Goal: Task Accomplishment & Management: Manage account settings

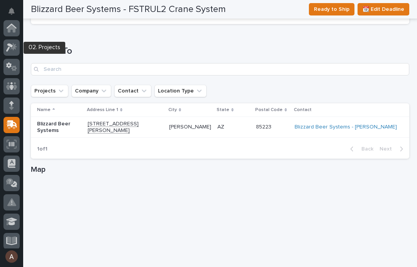
click at [13, 46] on icon at bounding box center [11, 47] width 11 height 9
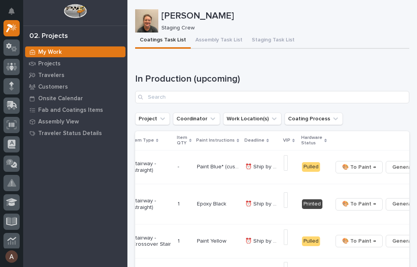
click at [355, 44] on div "Coatings Task List Assembly Task List Staging Task List" at bounding box center [272, 40] width 274 height 16
click at [266, 38] on button "Staging Task List" at bounding box center [273, 40] width 52 height 16
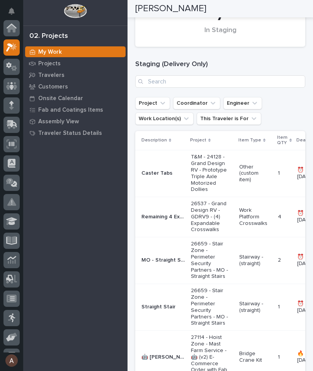
scroll to position [123, 0]
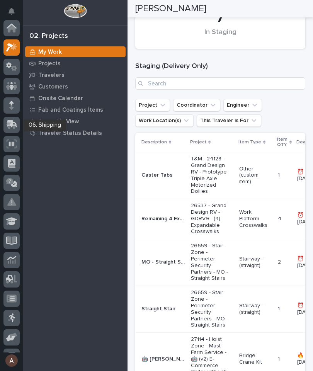
click at [14, 129] on div at bounding box center [11, 125] width 16 height 16
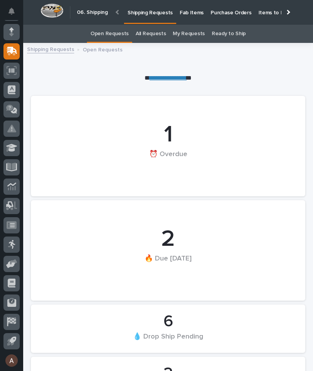
click at [188, 13] on p "Fab Items" at bounding box center [192, 8] width 24 height 16
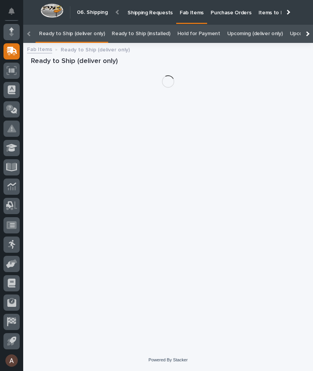
scroll to position [0, -97]
click at [311, 25] on div at bounding box center [307, 34] width 12 height 18
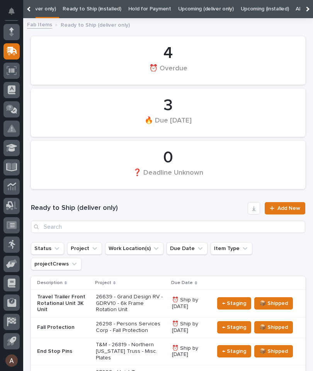
click at [311, 10] on div at bounding box center [307, 9] width 12 height 18
click at [190, 12] on link "All" at bounding box center [192, 9] width 5 height 18
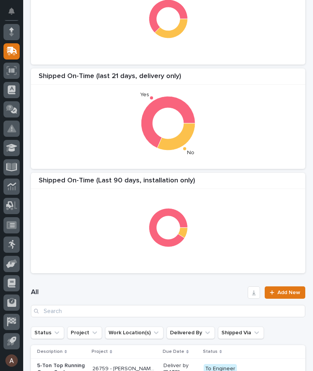
scroll to position [97, 0]
click at [146, 266] on input "Search" at bounding box center [168, 311] width 274 height 12
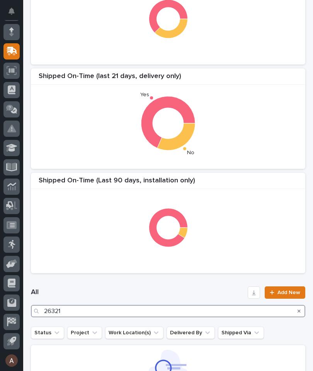
type input "26321"
click at [243, 169] on div "Shipped On-Time (Last 90 Days, delivery only) Shipped On-Time (last 21 days, de…" at bounding box center [168, 118] width 282 height 317
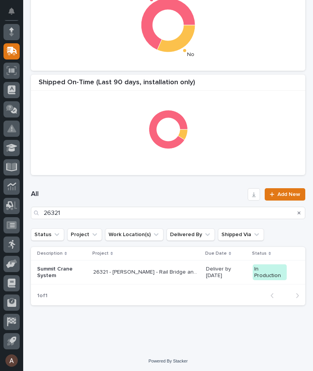
click at [51, 266] on p "Summit Crane System" at bounding box center [62, 272] width 50 height 13
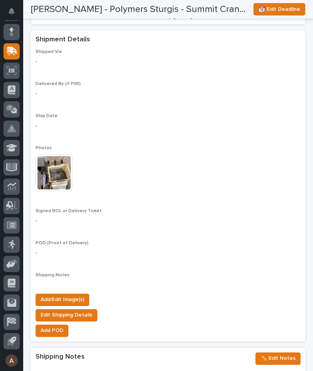
click at [76, 266] on span "Add/Edit Image(s)" at bounding box center [63, 299] width 44 height 9
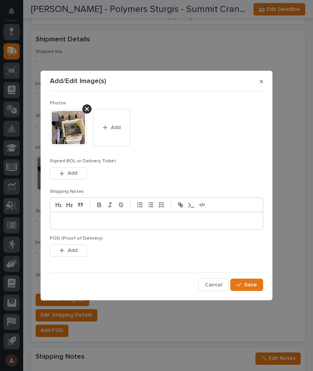
click at [122, 129] on button "Add" at bounding box center [111, 127] width 37 height 37
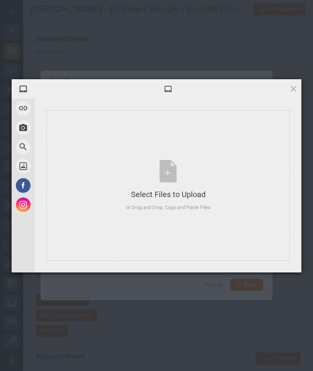
click at [225, 155] on div "Select Files to Upload or Drag and Drop, Copy and Paste Files" at bounding box center [167, 185] width 243 height 151
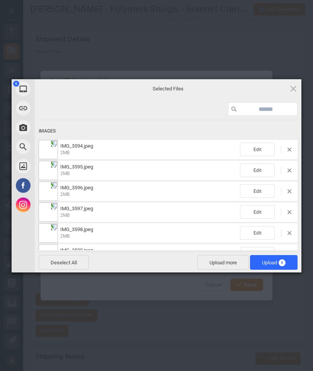
click at [287, 261] on span "Upload 9" at bounding box center [274, 262] width 48 height 15
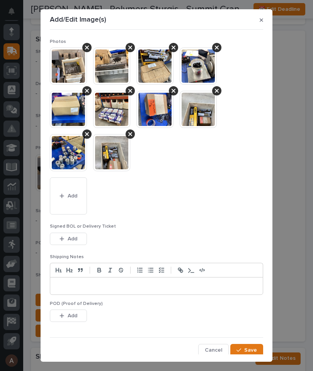
click at [247, 266] on span "Save" at bounding box center [250, 349] width 13 height 7
